Goal: Entertainment & Leisure: Browse casually

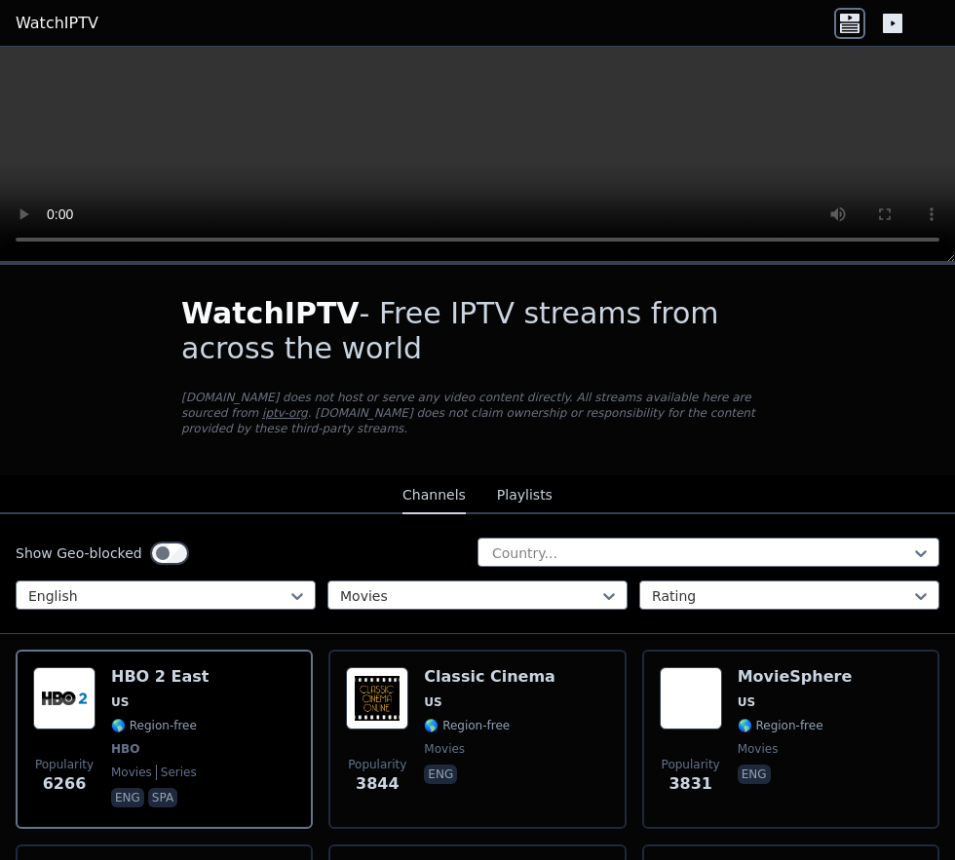
click at [758, 722] on div "MovieSphere US 🌎 Region-free movies eng" at bounding box center [795, 740] width 115 height 144
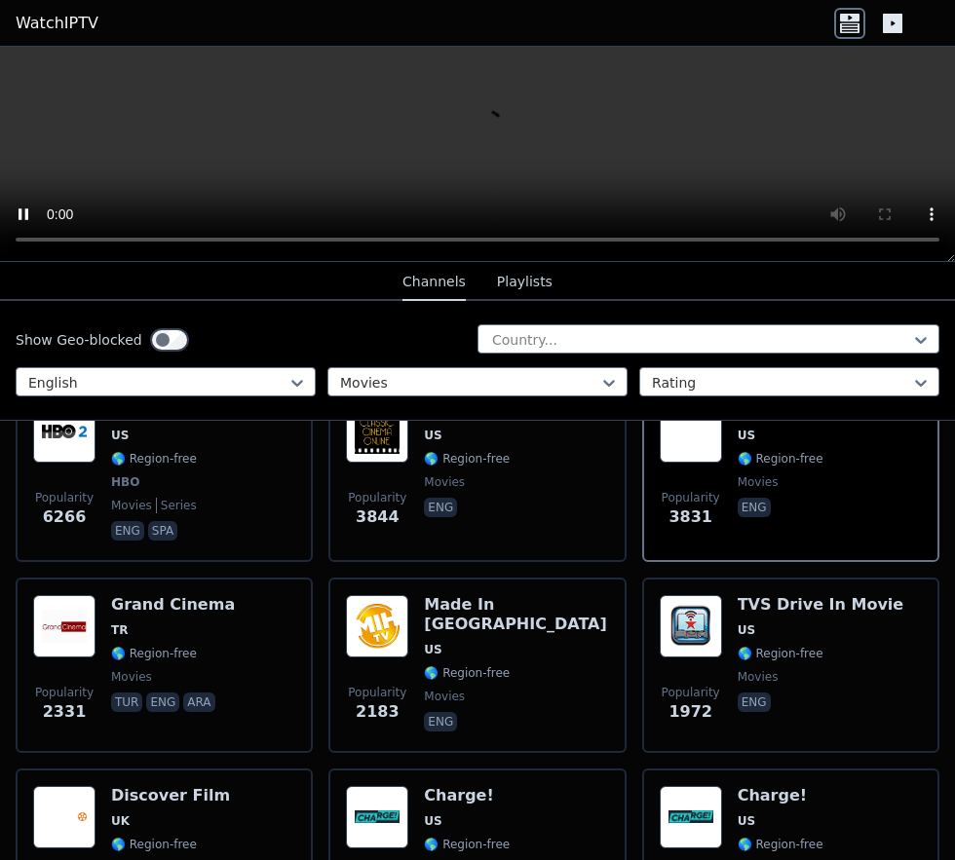
scroll to position [271, 0]
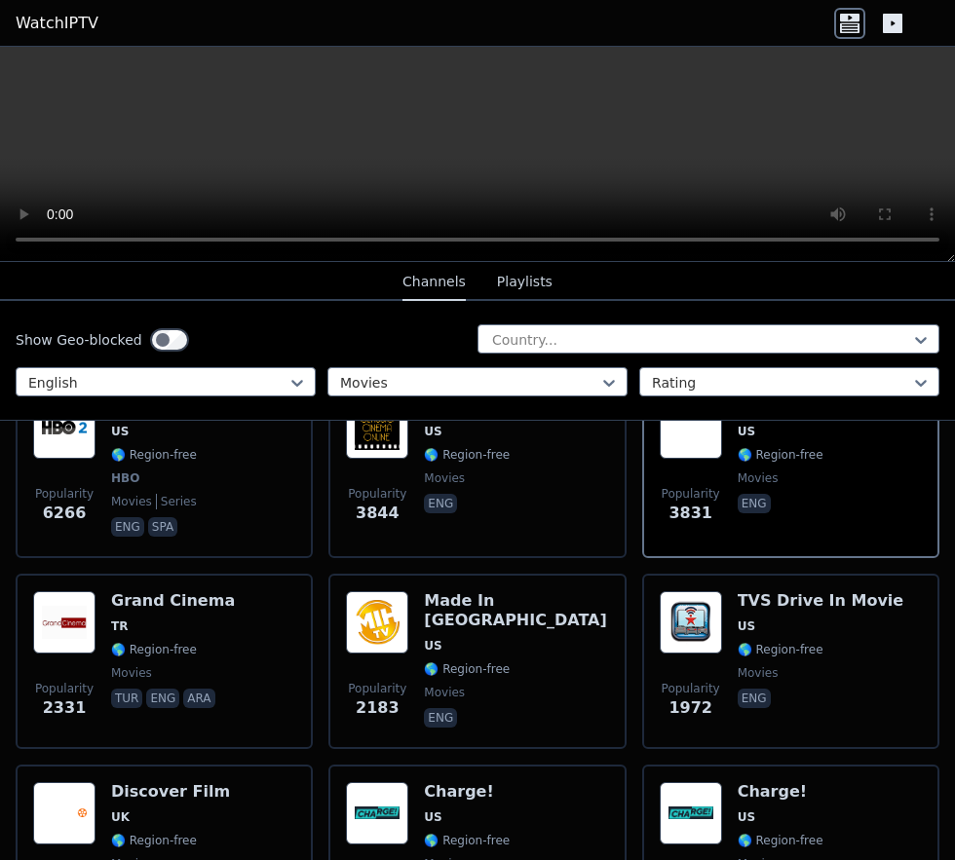
click at [154, 783] on h6 "Discover Film" at bounding box center [170, 792] width 119 height 19
click at [140, 619] on span "TR" at bounding box center [173, 627] width 124 height 16
click at [774, 642] on span "🌎 Region-free" at bounding box center [781, 650] width 86 height 16
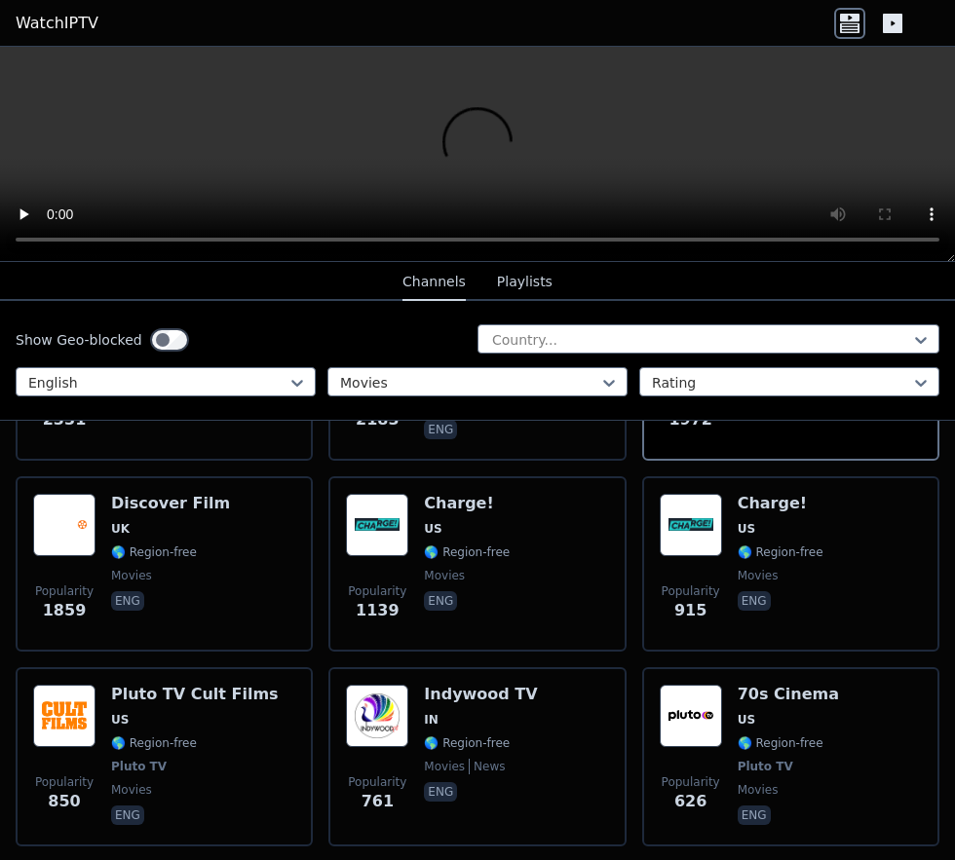
scroll to position [575, 0]
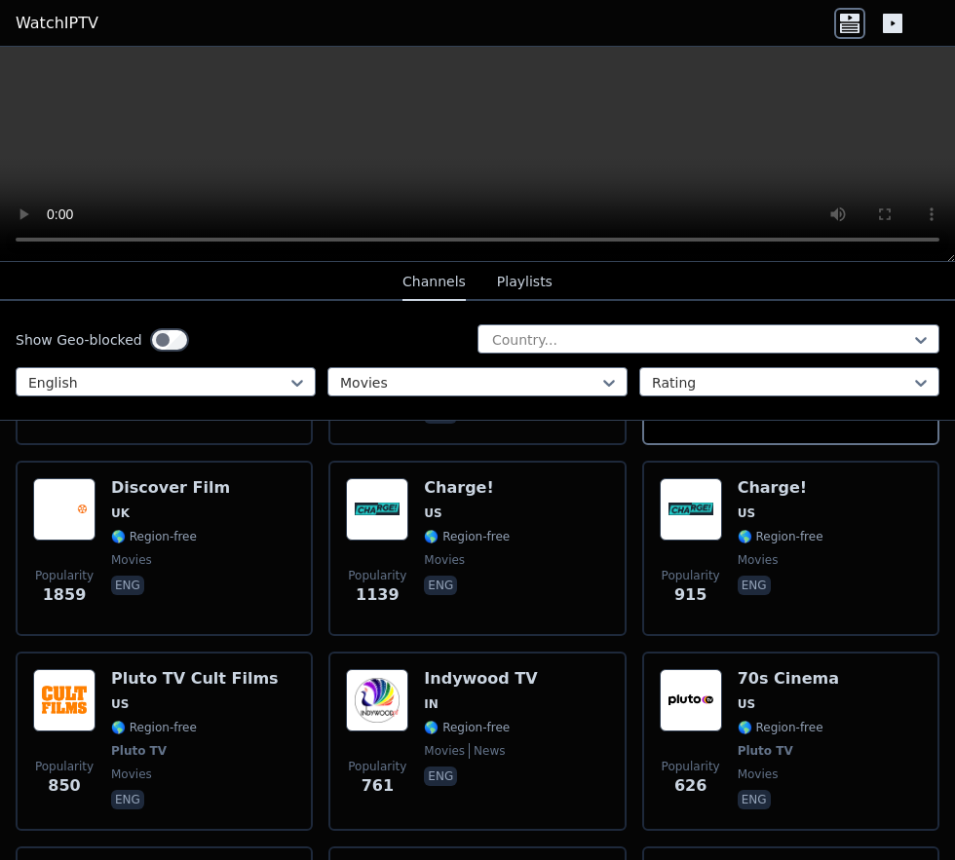
click at [134, 767] on span "movies" at bounding box center [131, 775] width 41 height 16
click at [767, 724] on div "70s Cinema US 🌎 Region-free Pluto TV movies eng" at bounding box center [788, 741] width 101 height 144
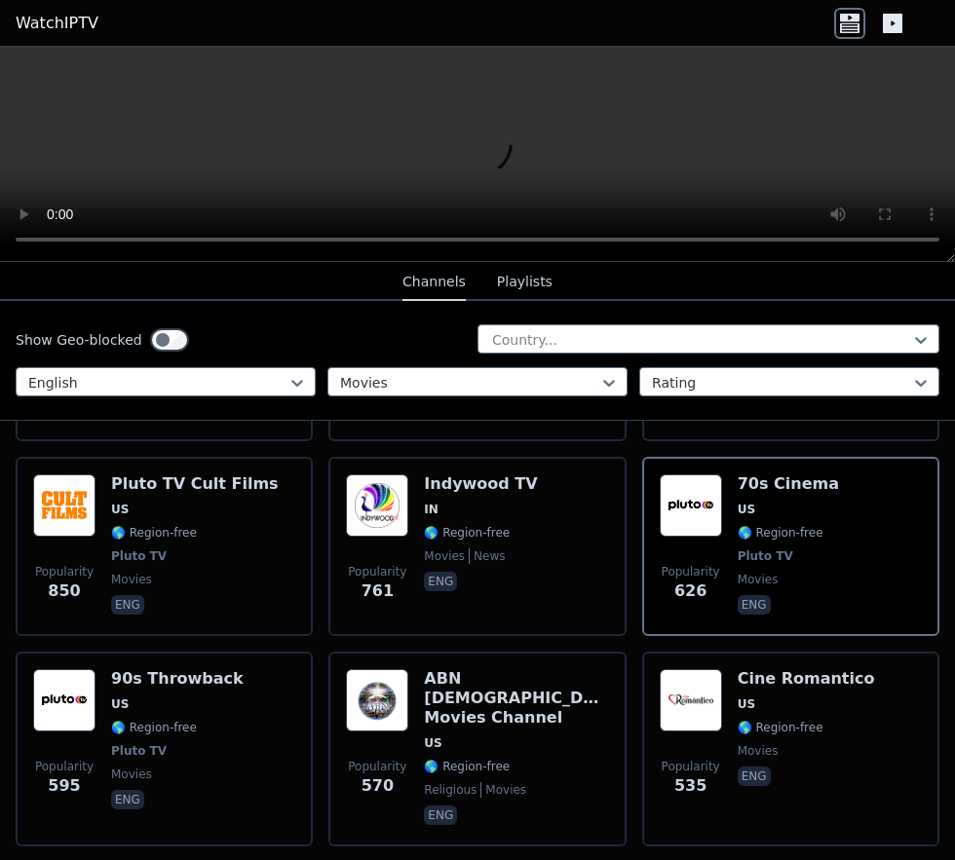
scroll to position [771, 0]
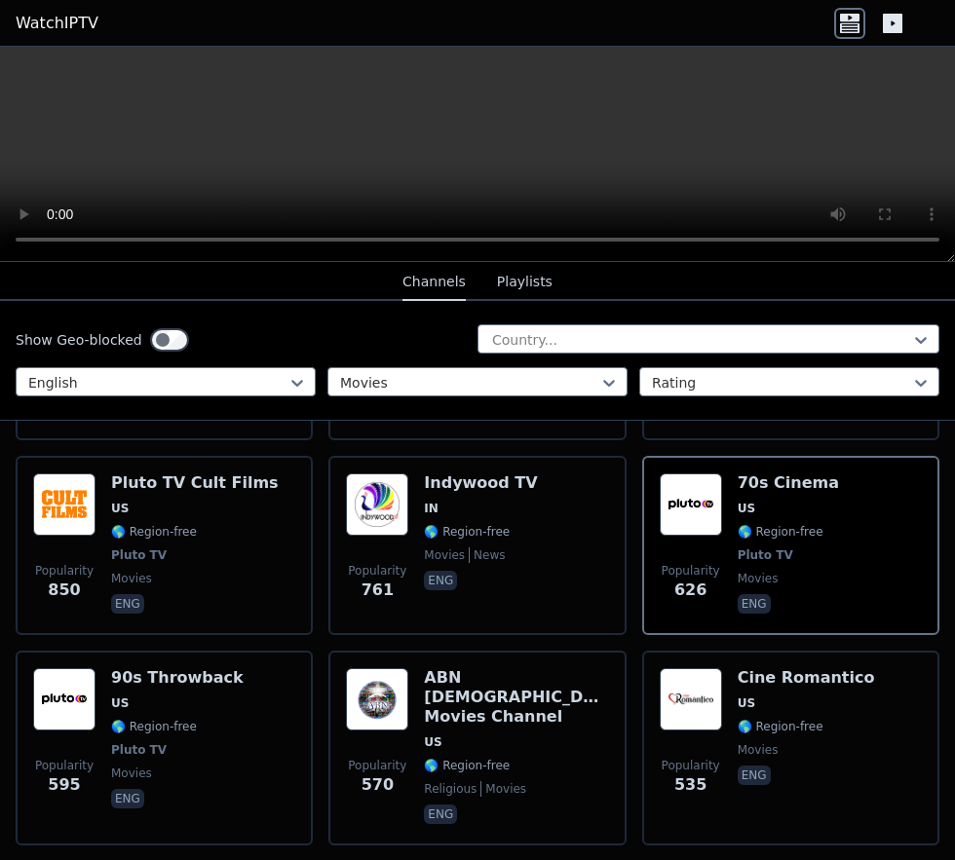
click at [124, 719] on span "🌎 Region-free" at bounding box center [154, 727] width 86 height 16
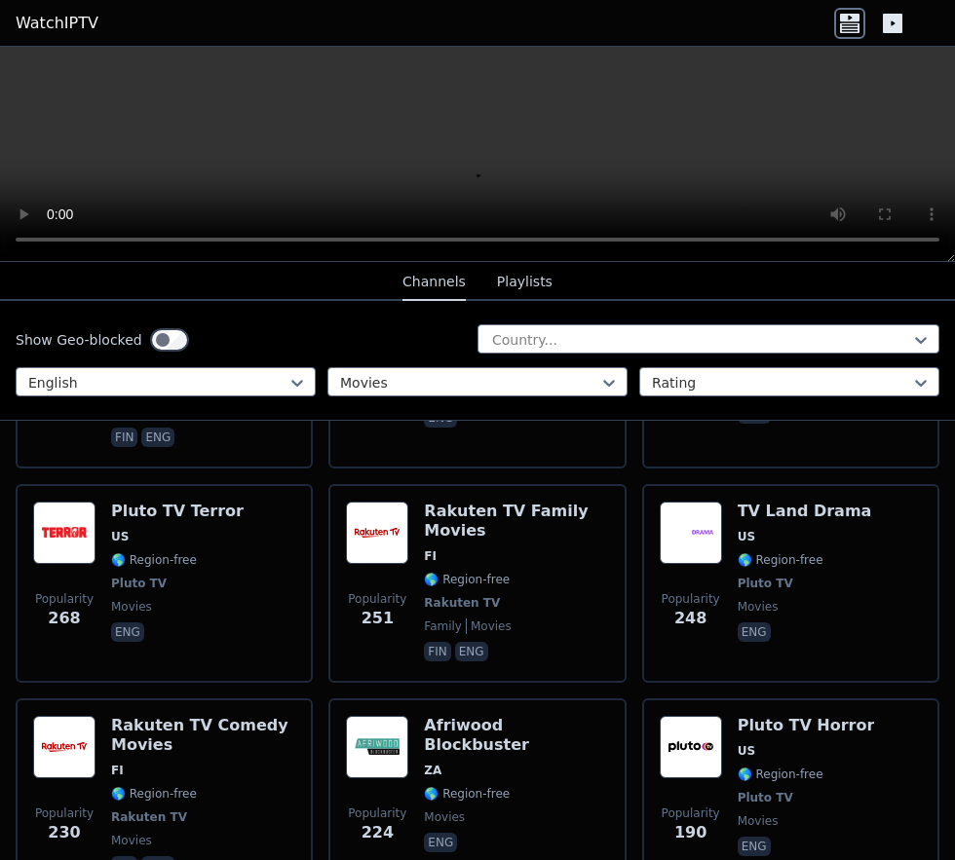
scroll to position [1756, 0]
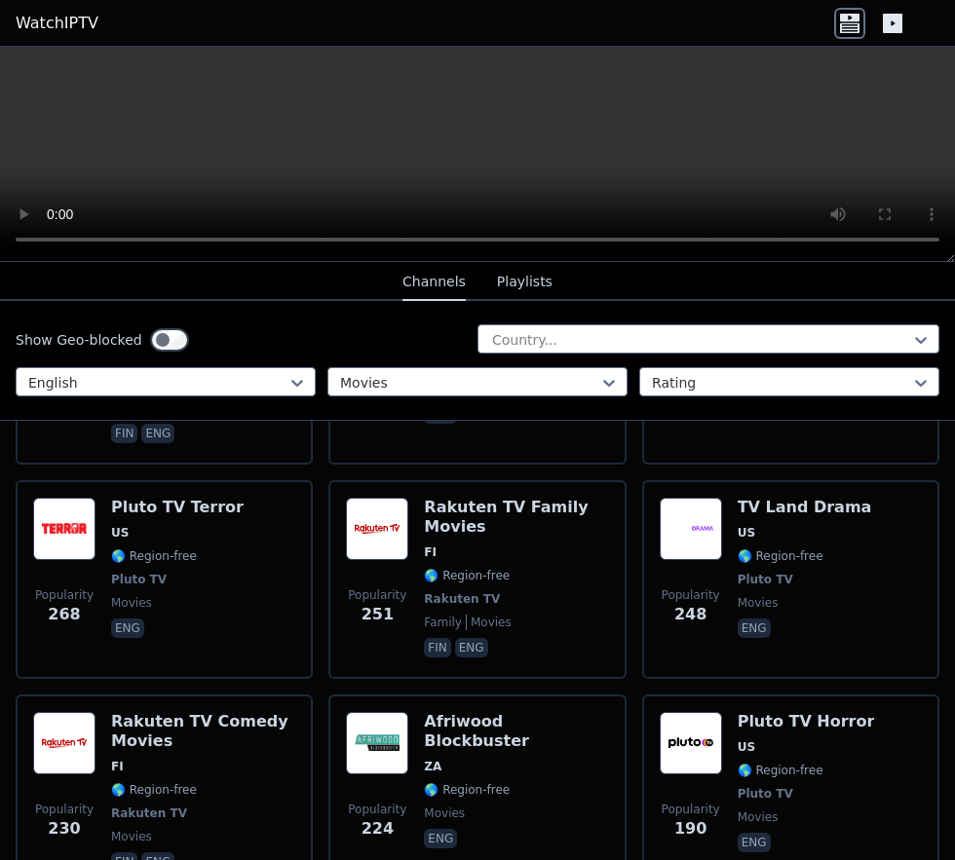
click at [147, 513] on div "Pluto TV Terror US 🌎 Region-free Pluto TV movies eng" at bounding box center [177, 580] width 133 height 164
click at [772, 753] on div "Pluto TV Horror US 🌎 Region-free Pluto TV movies eng" at bounding box center [806, 794] width 137 height 164
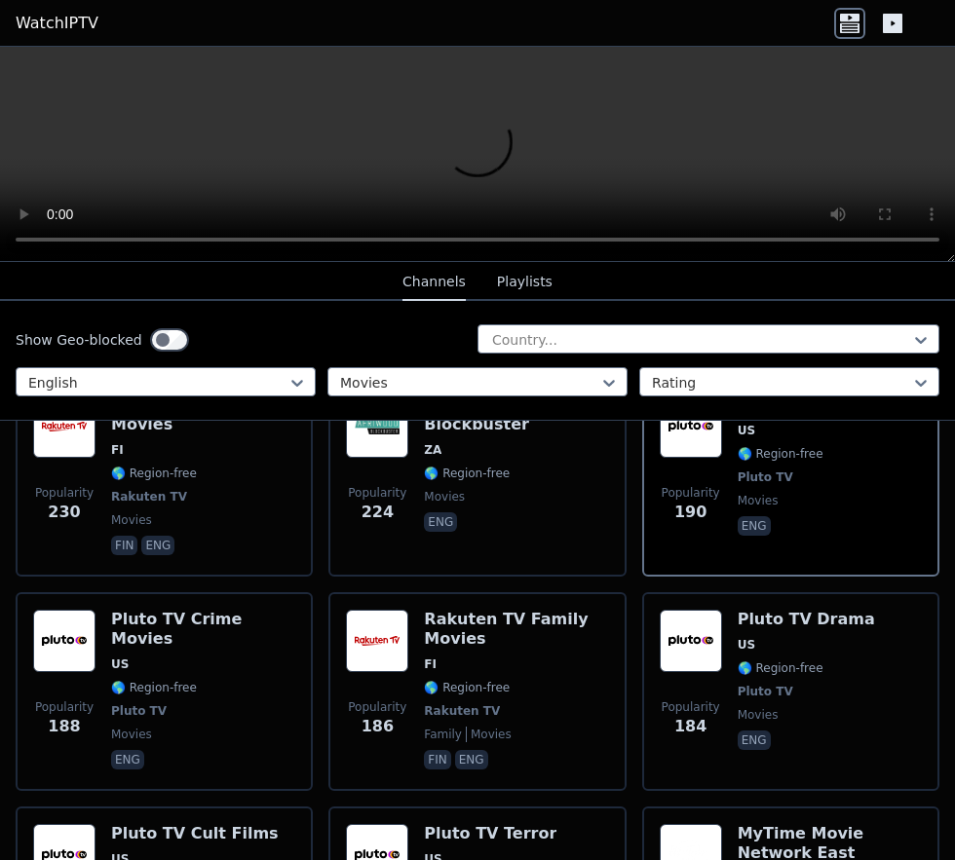
scroll to position [2082, 0]
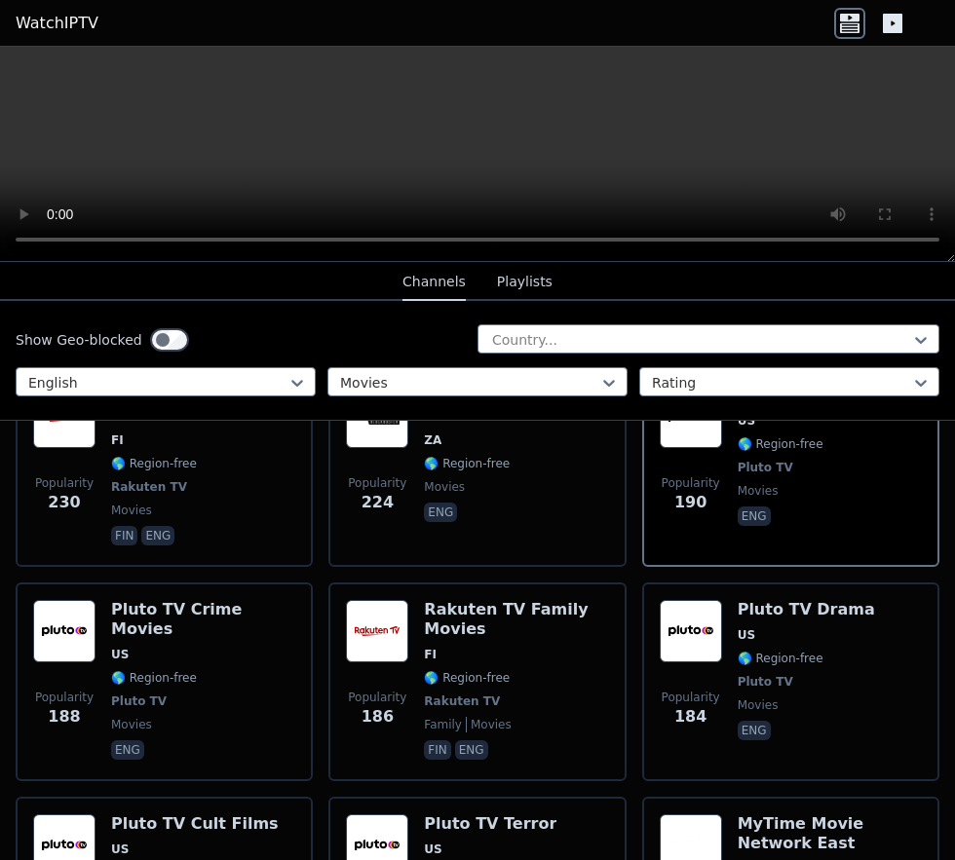
click at [141, 670] on span "🌎 Region-free" at bounding box center [154, 678] width 86 height 16
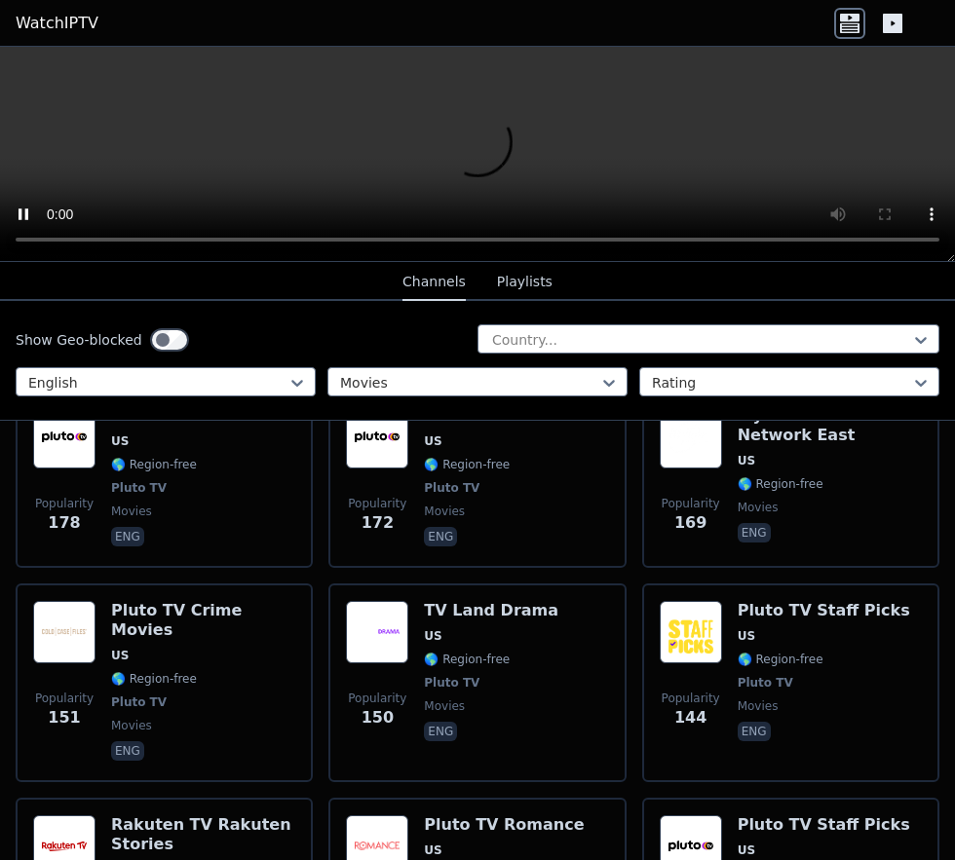
scroll to position [2504, 0]
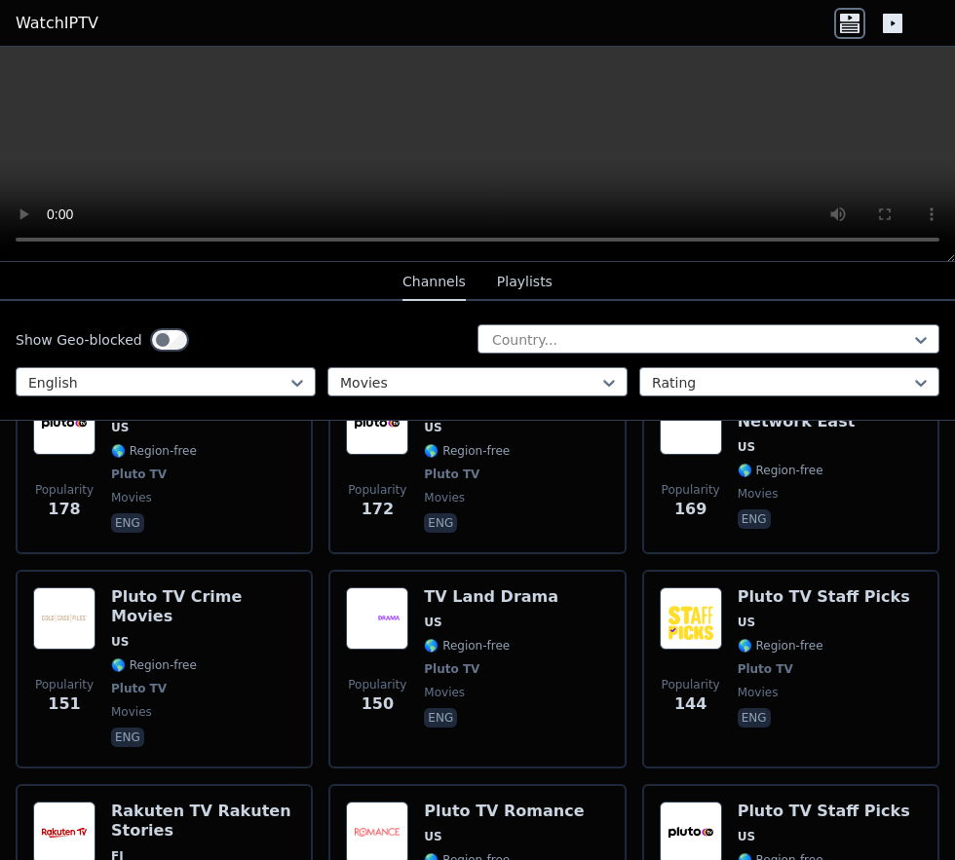
click at [767, 662] on span "Pluto TV" at bounding box center [766, 670] width 56 height 16
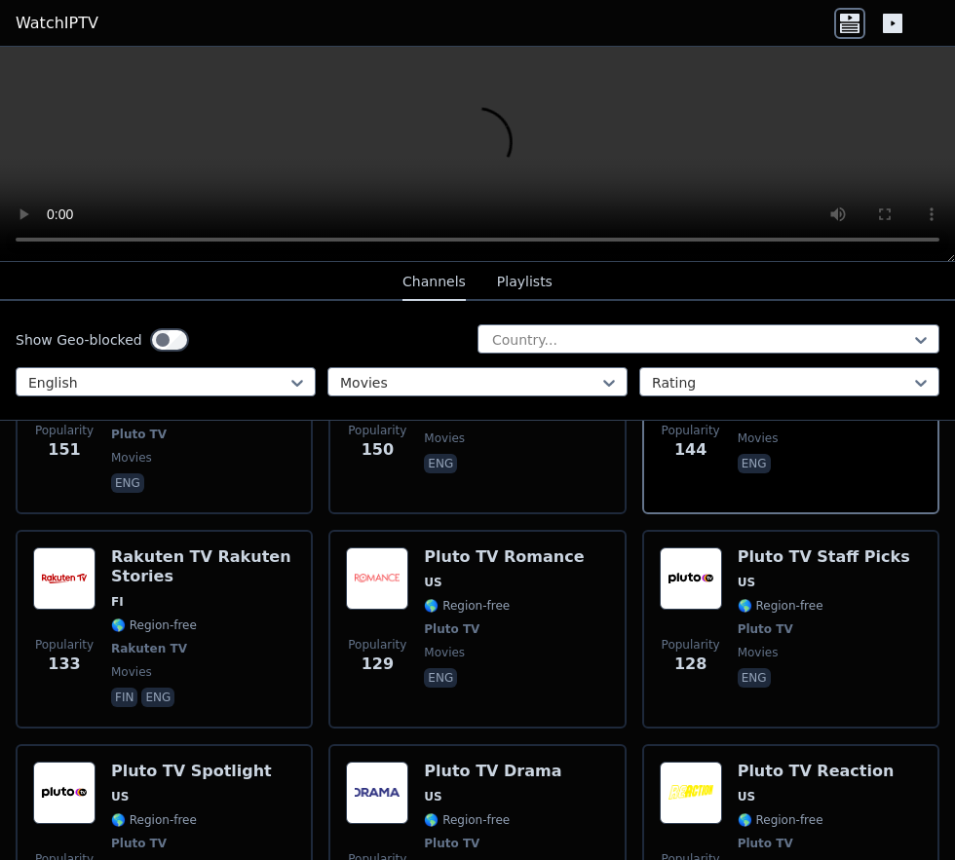
scroll to position [2766, 0]
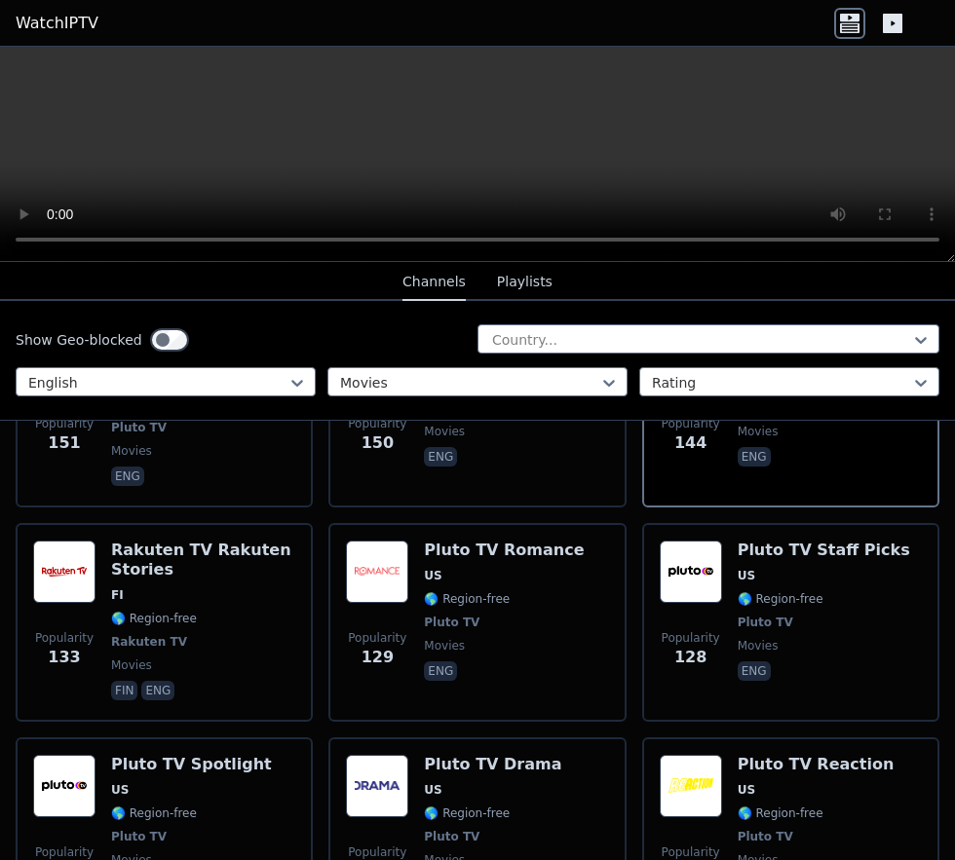
click at [148, 806] on span "🌎 Region-free" at bounding box center [154, 814] width 86 height 16
click at [761, 829] on span "Pluto TV" at bounding box center [766, 837] width 56 height 16
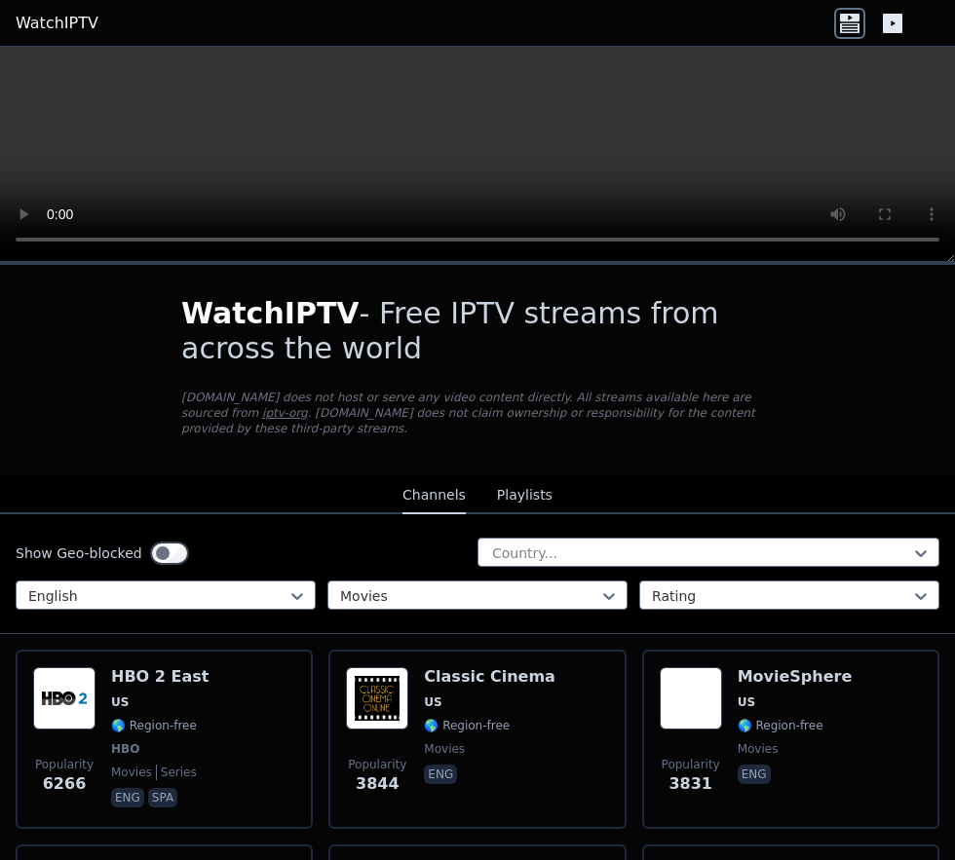
click at [112, 718] on span "🌎 Region-free" at bounding box center [154, 726] width 86 height 16
click at [729, 701] on div "Popularity 3831 MovieSphere US 🌎 Region-free movies eng" at bounding box center [791, 740] width 262 height 144
